Goal: Information Seeking & Learning: Learn about a topic

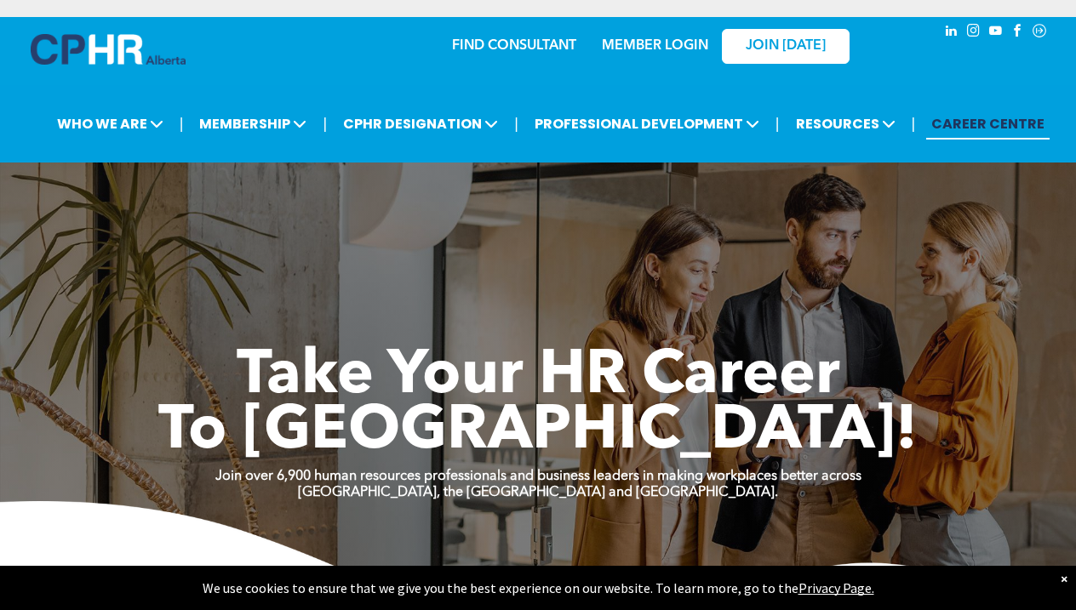
click at [653, 39] on link "MEMBER LOGIN" at bounding box center [655, 46] width 106 height 14
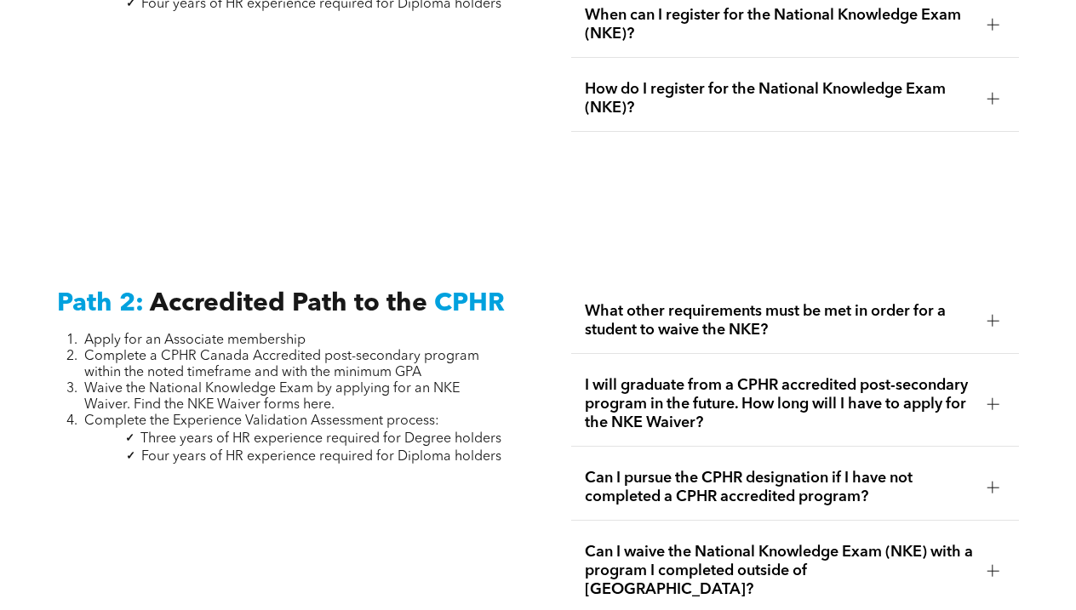
scroll to position [2559, 0]
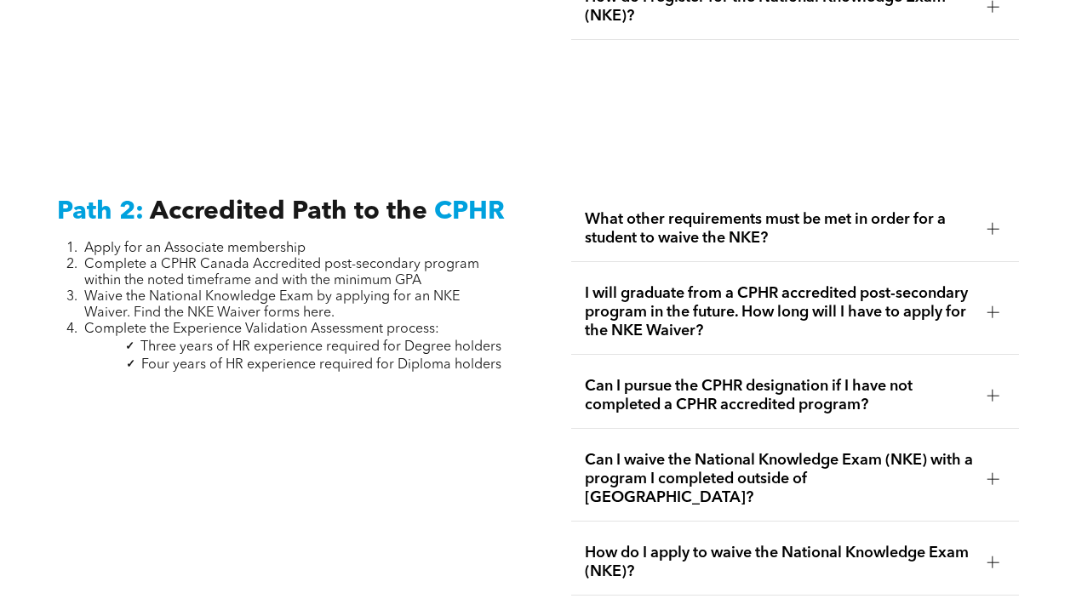
click at [665, 231] on div "What other requirements must be met in order for a student to waive the NKE?" at bounding box center [795, 230] width 448 height 66
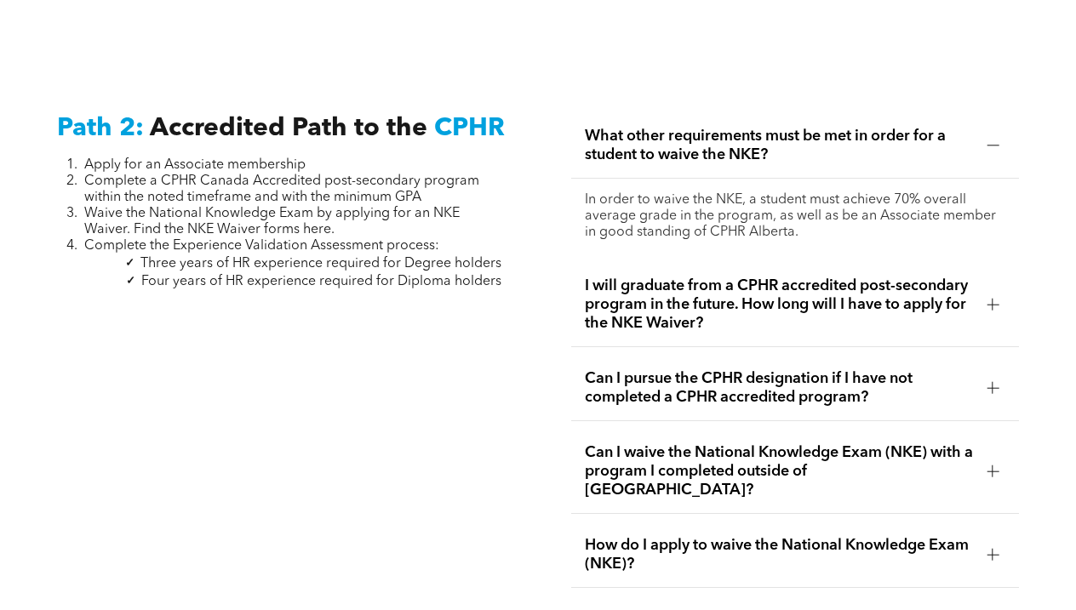
scroll to position [2648, 0]
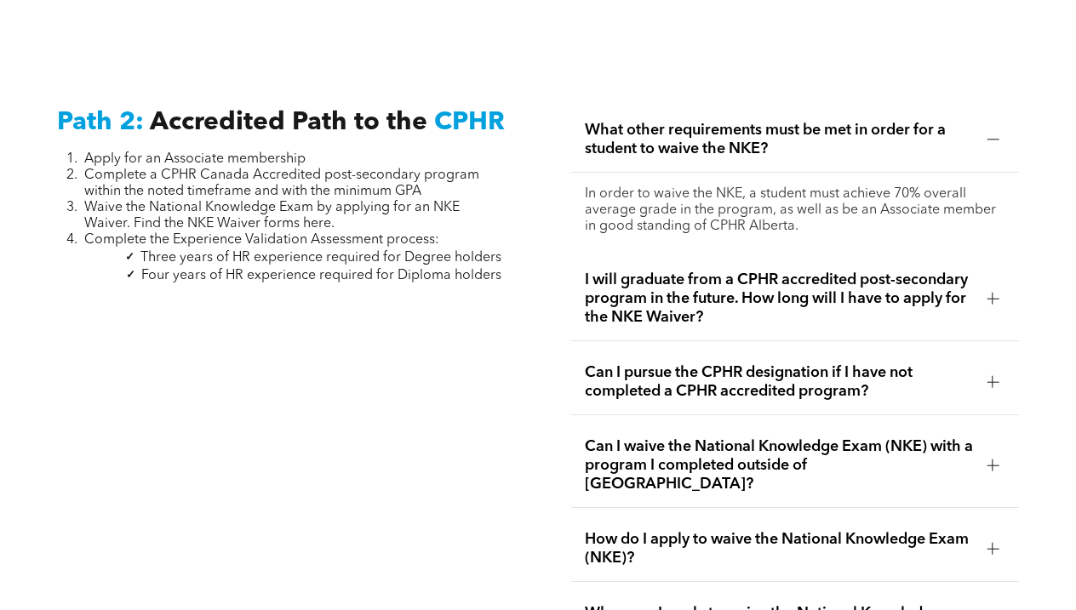
click at [648, 300] on span "I will graduate from a CPHR accredited post-secondary program in the future. Ho…" at bounding box center [779, 299] width 388 height 56
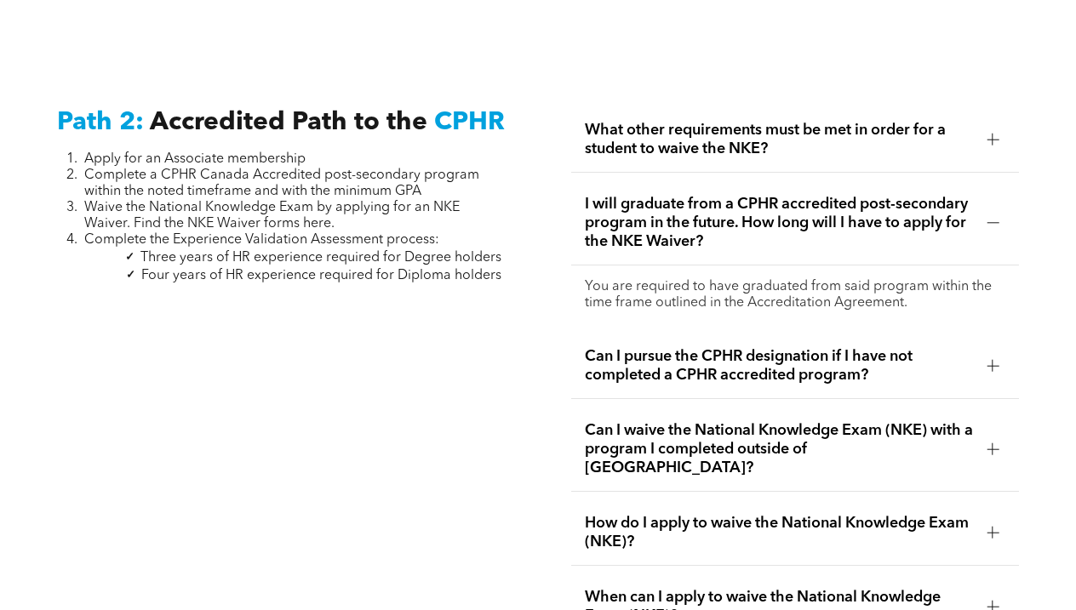
scroll to position [2675, 0]
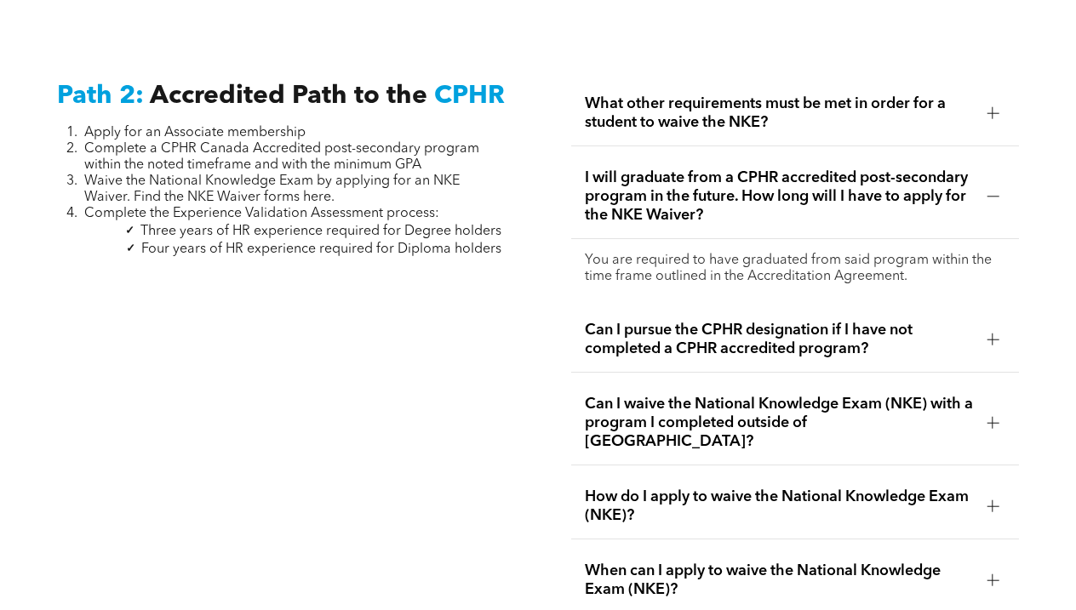
click at [639, 331] on span "Can I pursue the CPHR designation if I have not completed a CPHR accredited pro…" at bounding box center [779, 339] width 388 height 37
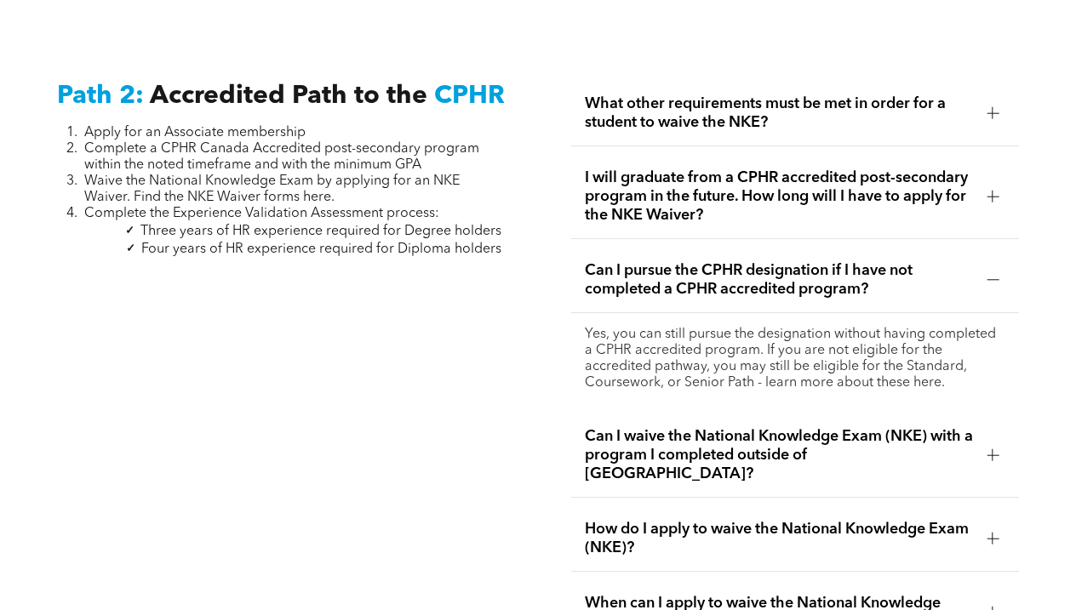
click at [651, 261] on span "Can I pursue the CPHR designation if I have not completed a CPHR accredited pro…" at bounding box center [779, 279] width 388 height 37
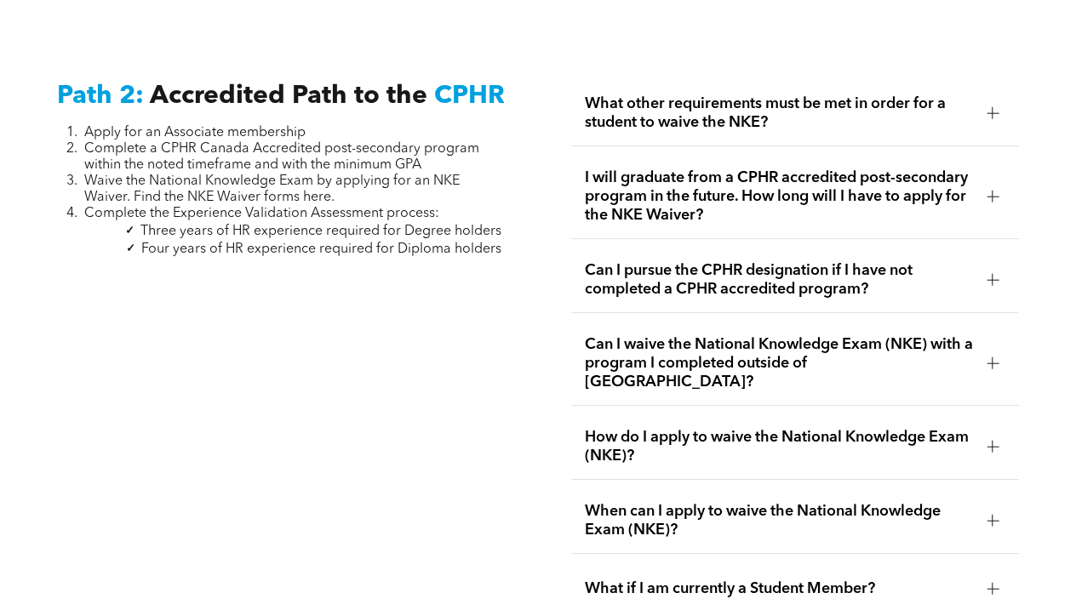
click at [636, 428] on span "How do I apply to waive the National Knowledge Exam (NKE)?" at bounding box center [779, 446] width 388 height 37
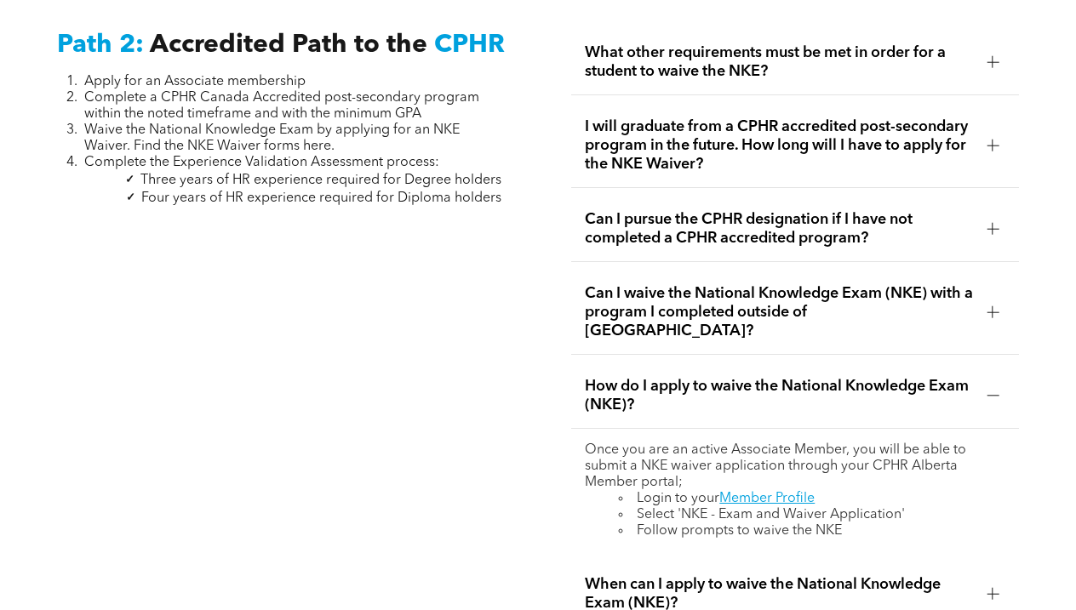
scroll to position [2731, 0]
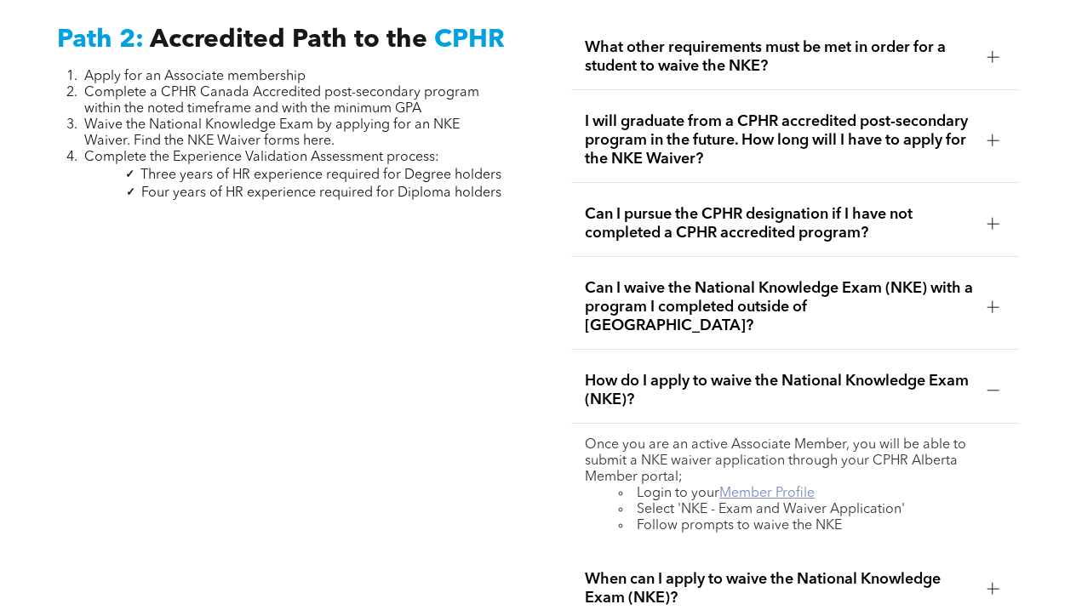
click at [755, 487] on link "Member Profile" at bounding box center [766, 494] width 95 height 14
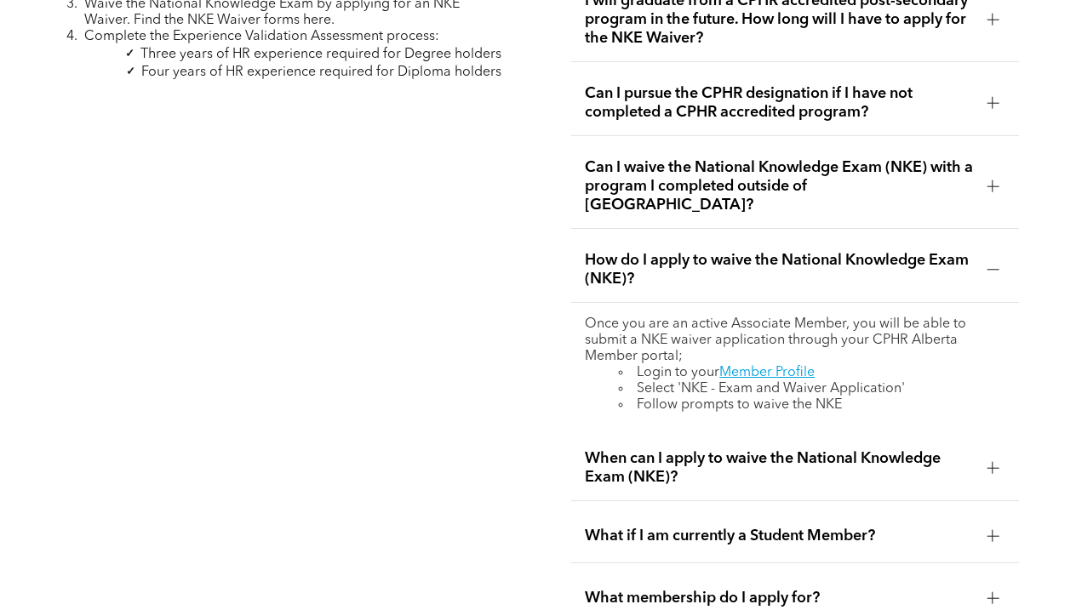
scroll to position [2876, 0]
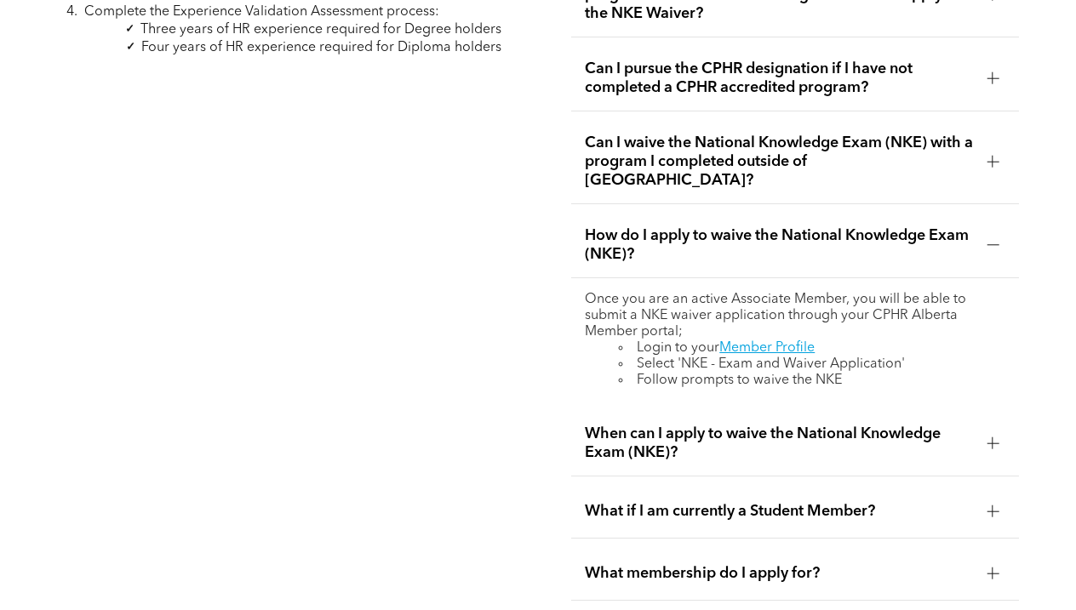
click at [631, 425] on span "When can I apply to waive the National Knowledge Exam (NKE)?" at bounding box center [779, 443] width 388 height 37
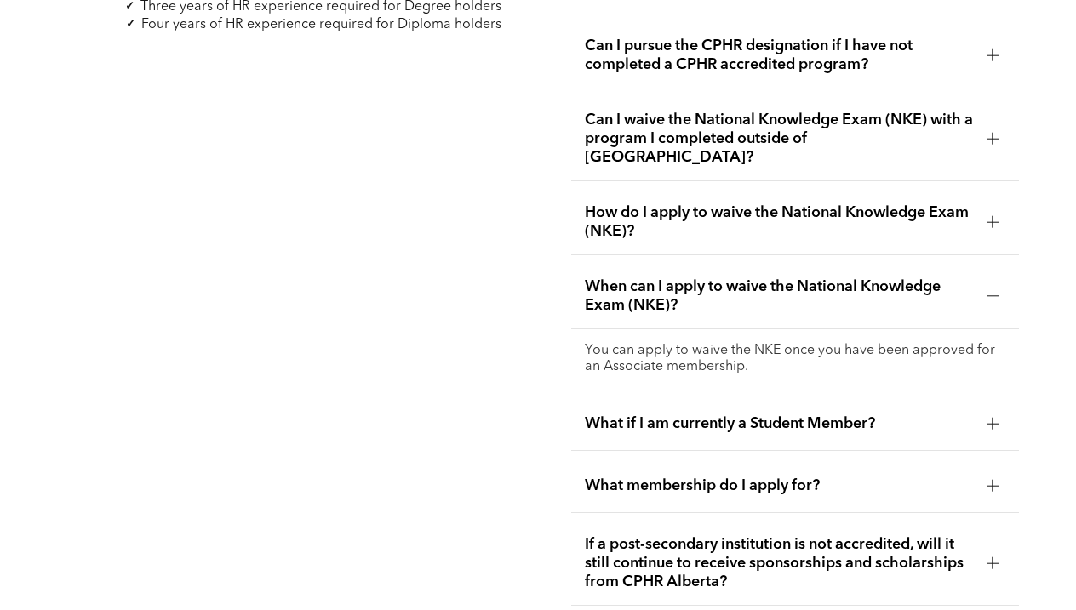
scroll to position [2901, 0]
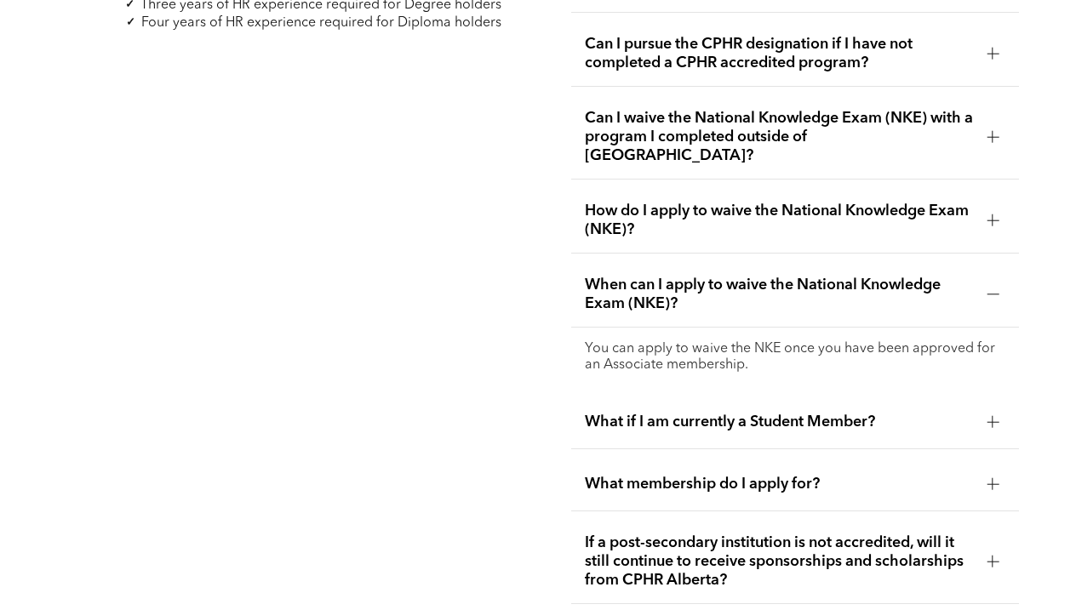
click at [638, 398] on div "What if I am currently a Student Member?" at bounding box center [795, 423] width 448 height 54
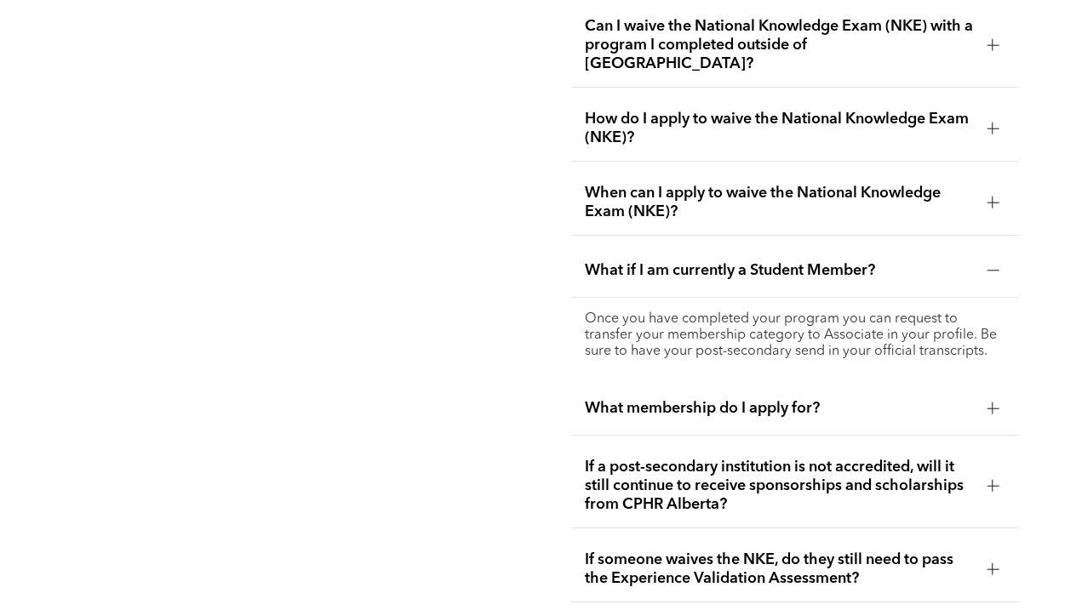
scroll to position [3028, 0]
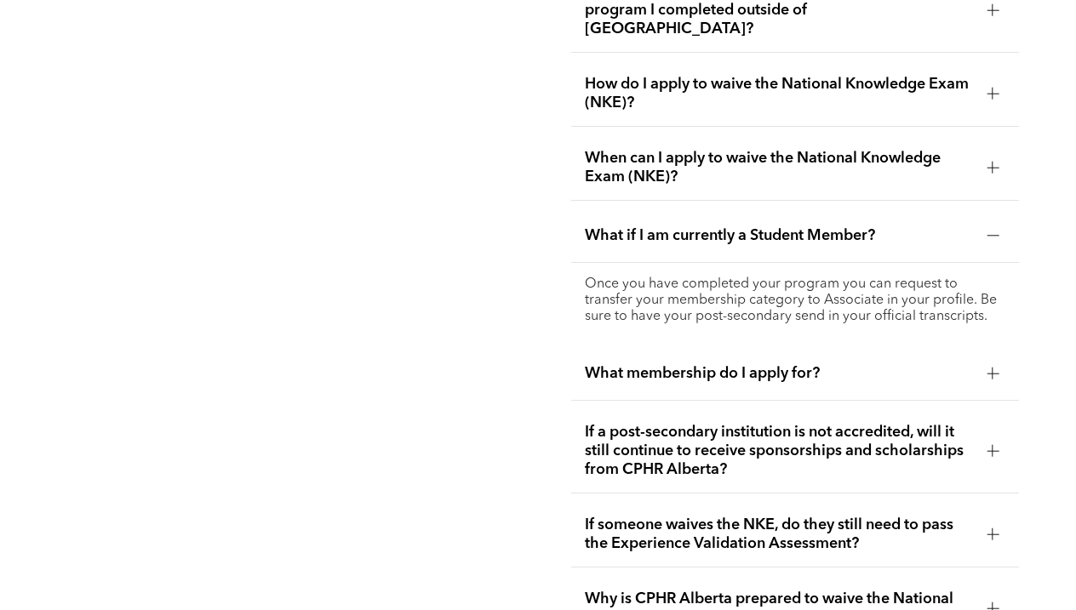
click at [648, 357] on div "What membership do I apply for?" at bounding box center [795, 374] width 448 height 54
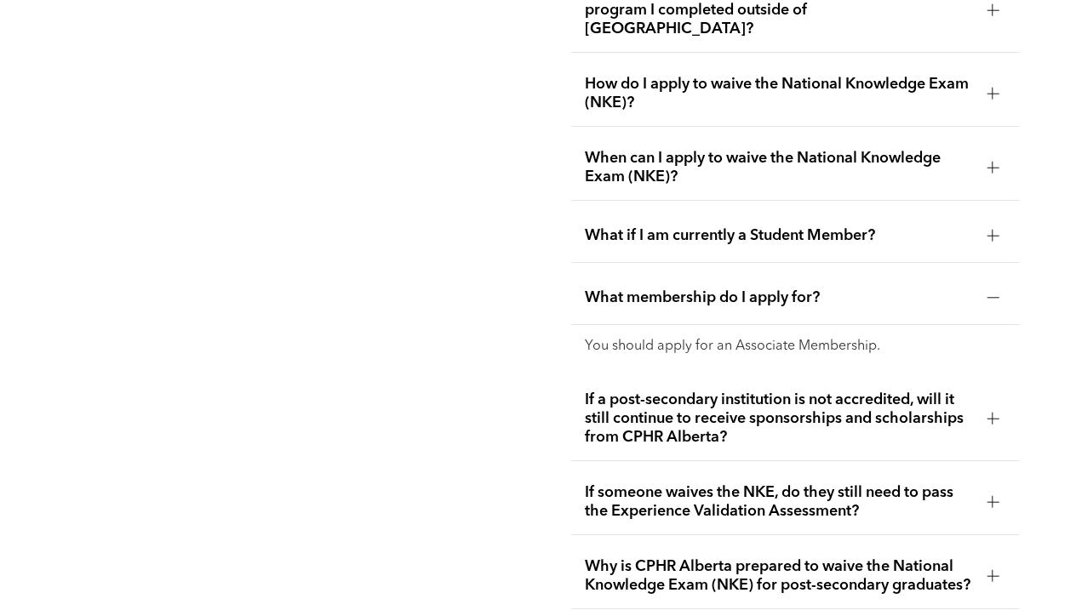
click at [648, 397] on span "If a post-secondary institution is not accredited, will it still continue to re…" at bounding box center [779, 419] width 388 height 56
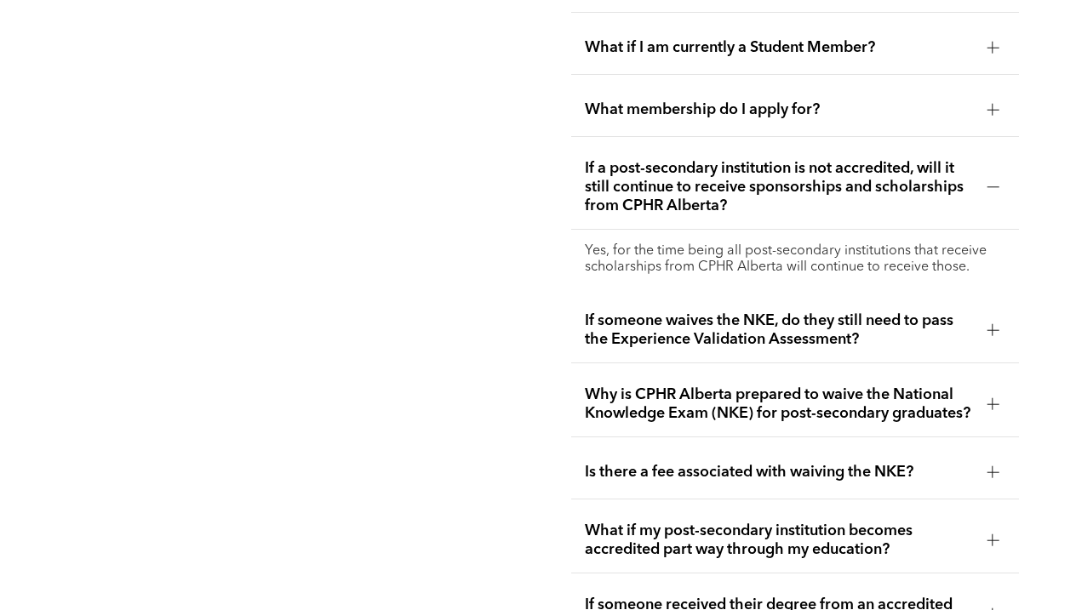
scroll to position [3217, 0]
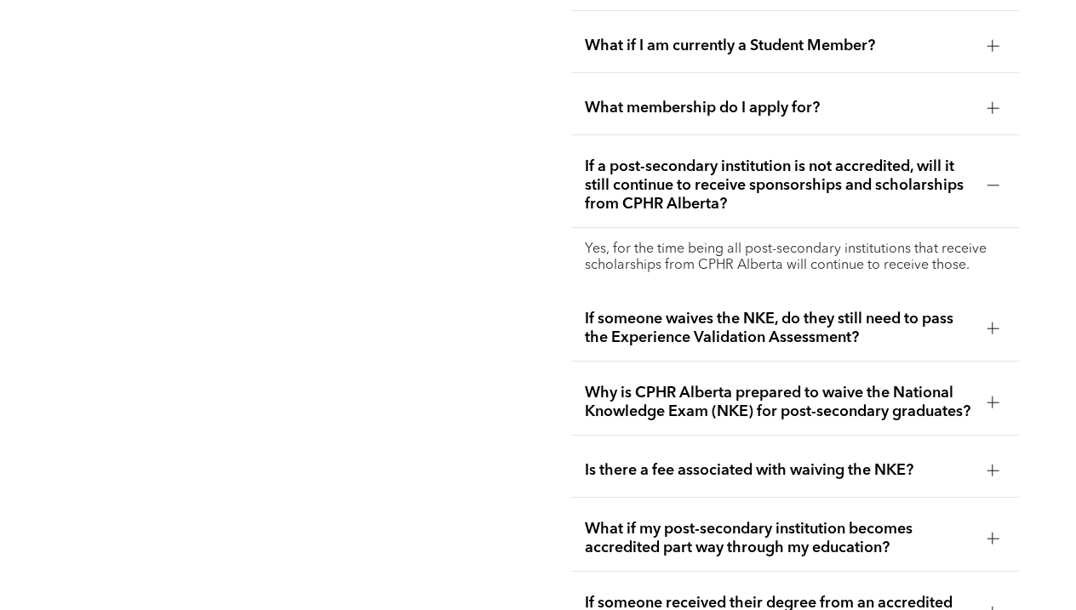
click at [665, 310] on span "If someone waives the NKE, do they still need to pass the Experience Validation…" at bounding box center [779, 328] width 388 height 37
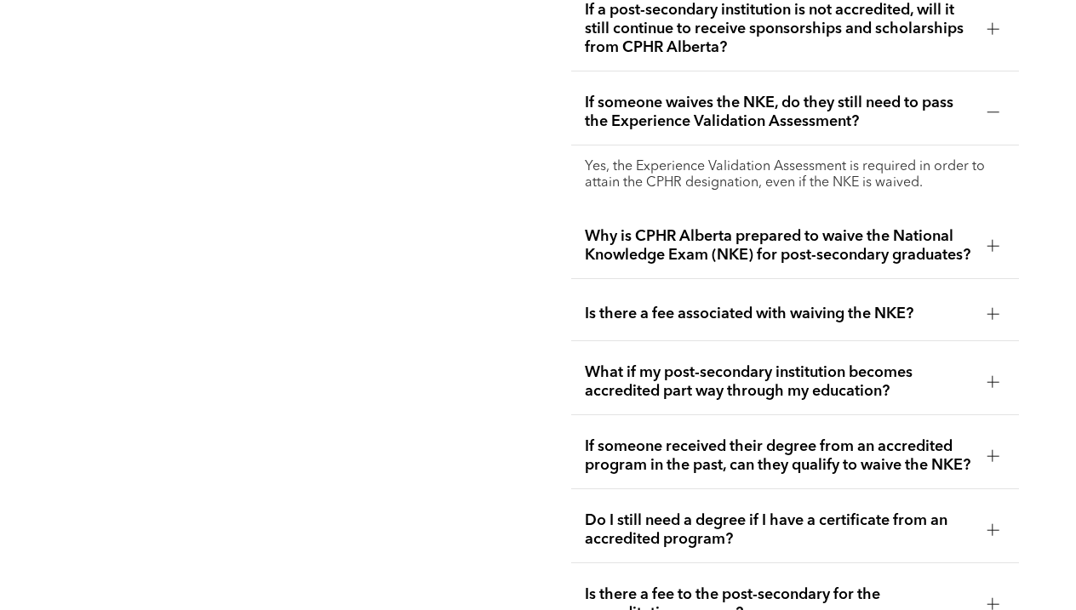
scroll to position [3400, 0]
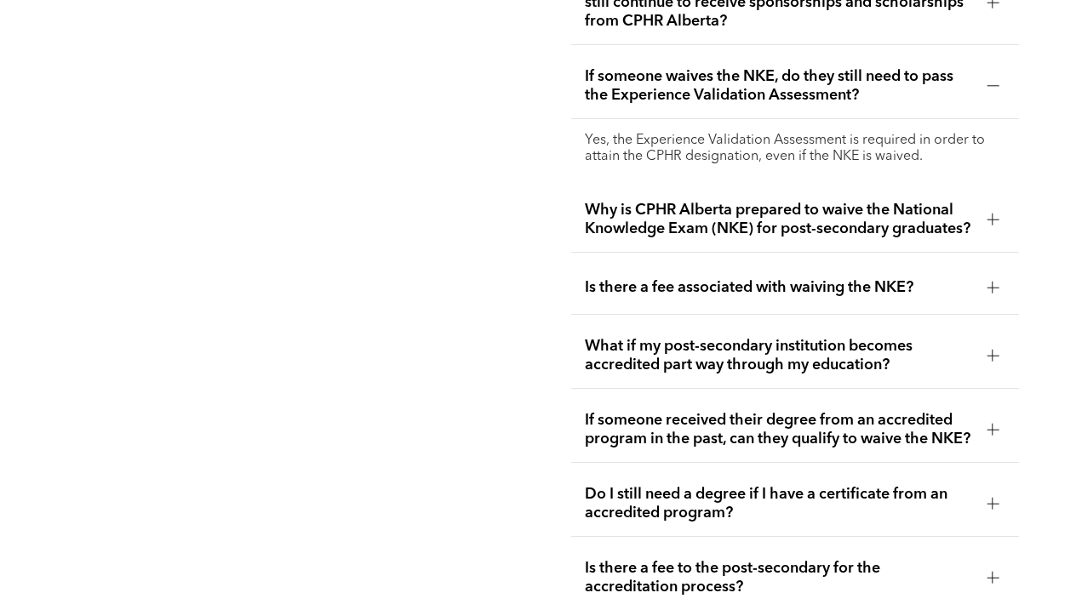
click at [673, 278] on span "Is there a fee associated with waiving the NKE?" at bounding box center [779, 287] width 388 height 19
